Goal: Transaction & Acquisition: Purchase product/service

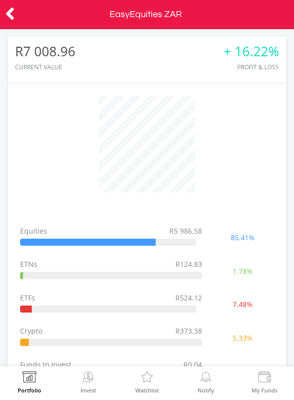
scroll to position [96, 279]
click at [14, 10] on icon at bounding box center [10, 14] width 10 height 20
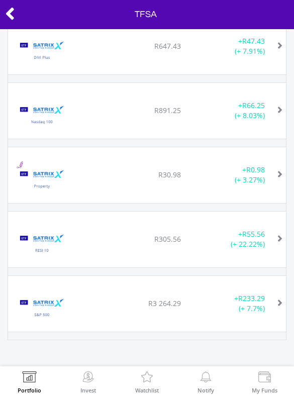
scroll to position [836, 0]
click at [10, 20] on icon at bounding box center [10, 14] width 10 height 20
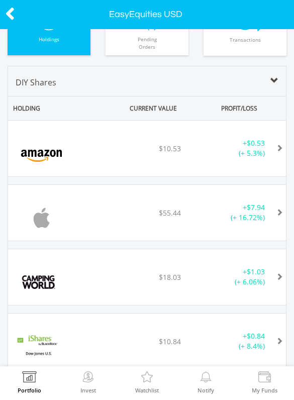
scroll to position [573, 0]
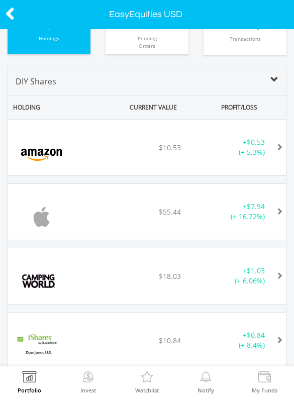
click at [9, 20] on icon at bounding box center [10, 14] width 10 height 20
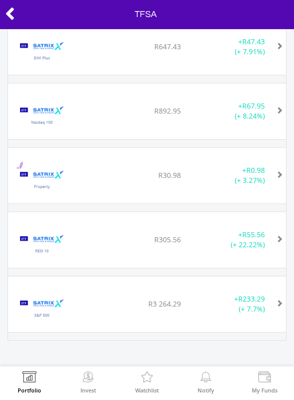
scroll to position [836, 0]
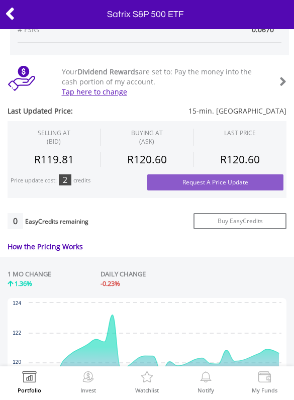
scroll to position [324, 0]
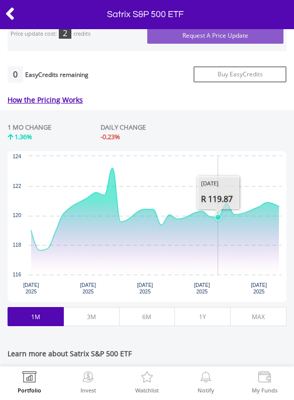
click at [212, 311] on button "1Y" at bounding box center [202, 316] width 56 height 19
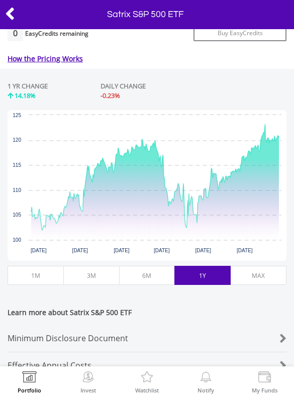
click at [268, 279] on button "MAX" at bounding box center [258, 275] width 56 height 19
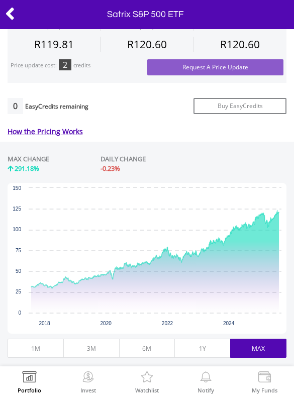
click at [14, 5] on icon at bounding box center [10, 14] width 10 height 20
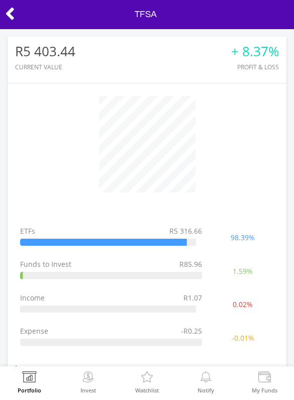
scroll to position [96, 279]
click at [13, 14] on icon at bounding box center [10, 14] width 10 height 20
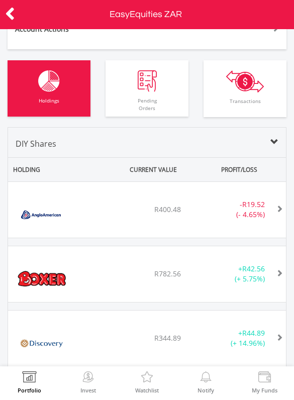
scroll to position [587, 0]
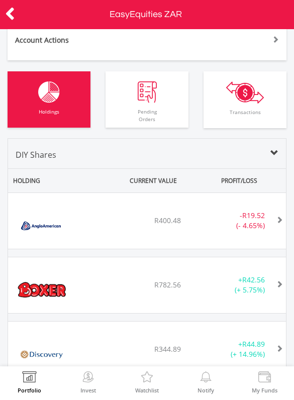
click at [255, 100] on img "button" at bounding box center [245, 92] width 38 height 22
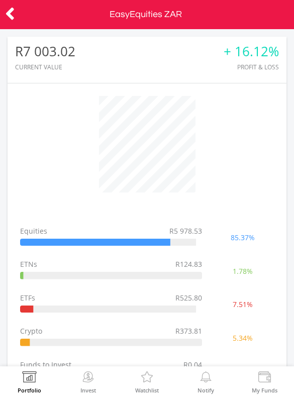
scroll to position [0, 0]
click at [5, 22] on icon at bounding box center [10, 14] width 10 height 20
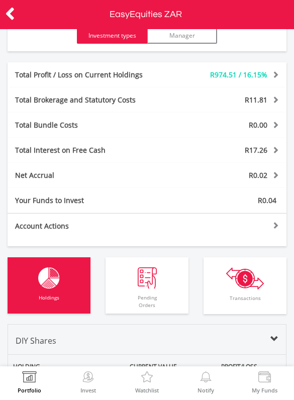
scroll to position [399, 0]
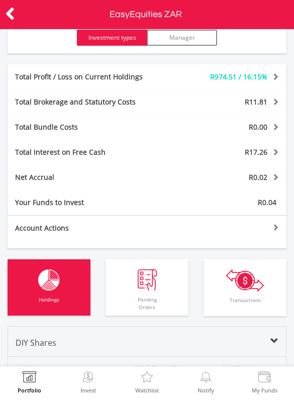
click at [265, 232] on div "Account Actions Fund this account Withdraw money Inter-account Transfers & Easy…" at bounding box center [147, 231] width 279 height 33
click at [276, 227] on div at bounding box center [217, 227] width 140 height 7
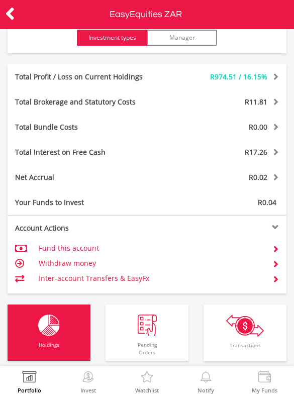
click at [218, 247] on td "Fund this account" at bounding box center [152, 248] width 226 height 15
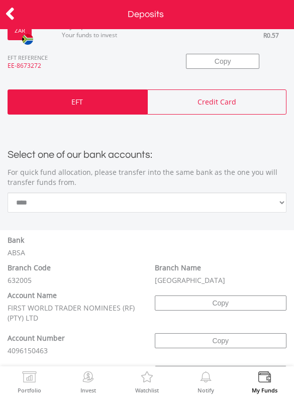
scroll to position [201, 0]
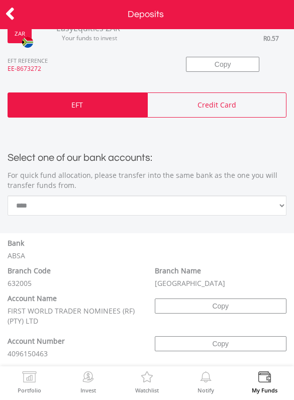
click at [254, 92] on div "Credit Card" at bounding box center [217, 104] width 140 height 25
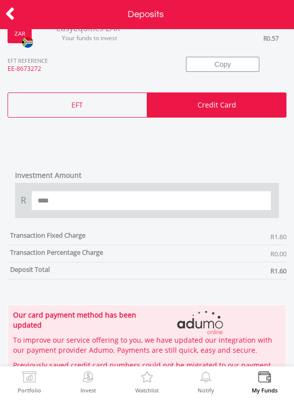
click at [95, 92] on div "EFT" at bounding box center [78, 104] width 140 height 25
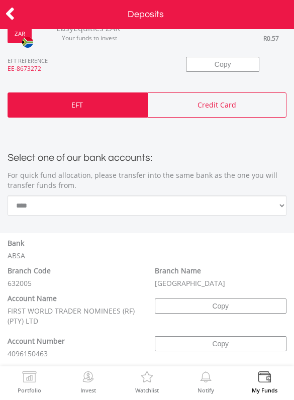
click at [97, 96] on div "EFT" at bounding box center [78, 104] width 140 height 25
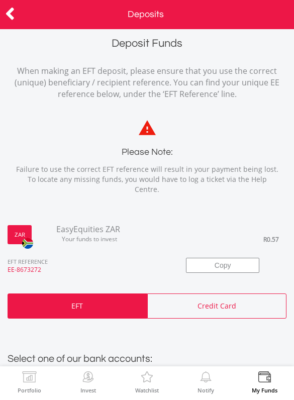
click at [13, 22] on icon at bounding box center [10, 14] width 10 height 20
click at [10, 17] on icon at bounding box center [10, 14] width 10 height 20
click at [10, 10] on icon at bounding box center [10, 14] width 10 height 20
click at [11, 14] on icon at bounding box center [10, 14] width 10 height 20
click at [13, 12] on icon at bounding box center [10, 14] width 10 height 20
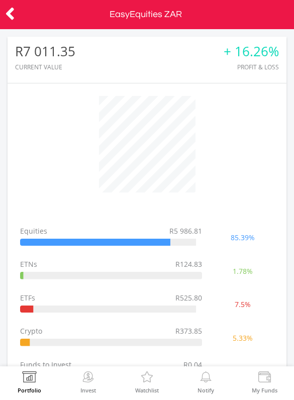
scroll to position [-1, 0]
click at [14, 6] on icon at bounding box center [10, 14] width 10 height 20
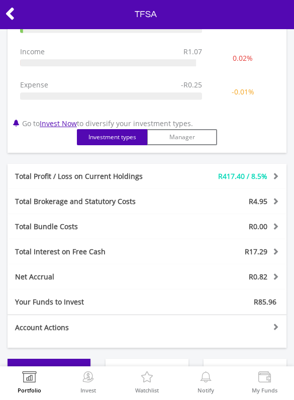
scroll to position [336, 0]
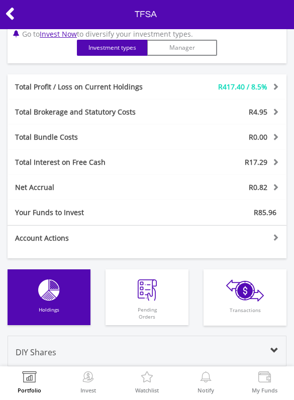
click at [268, 242] on div "Account Actions Fund this account Withdraw money Inter-account Transfers & Easy…" at bounding box center [147, 241] width 279 height 33
click at [275, 236] on div at bounding box center [217, 237] width 140 height 7
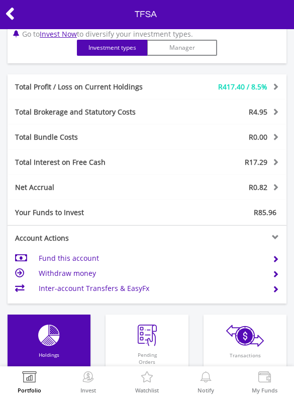
click at [277, 251] on td at bounding box center [271, 258] width 15 height 15
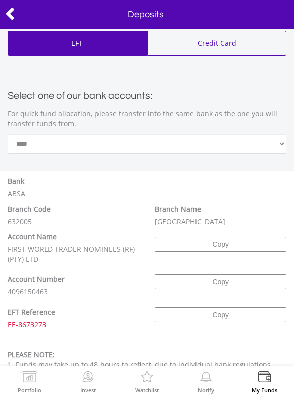
scroll to position [325, 0]
click at [7, 8] on icon at bounding box center [10, 14] width 10 height 20
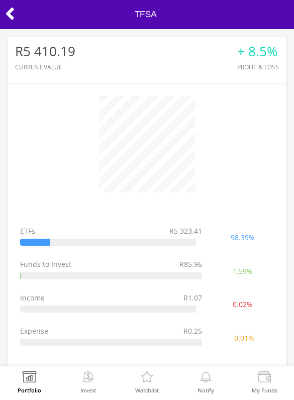
scroll to position [96, 279]
